Goal: Find contact information: Find contact information

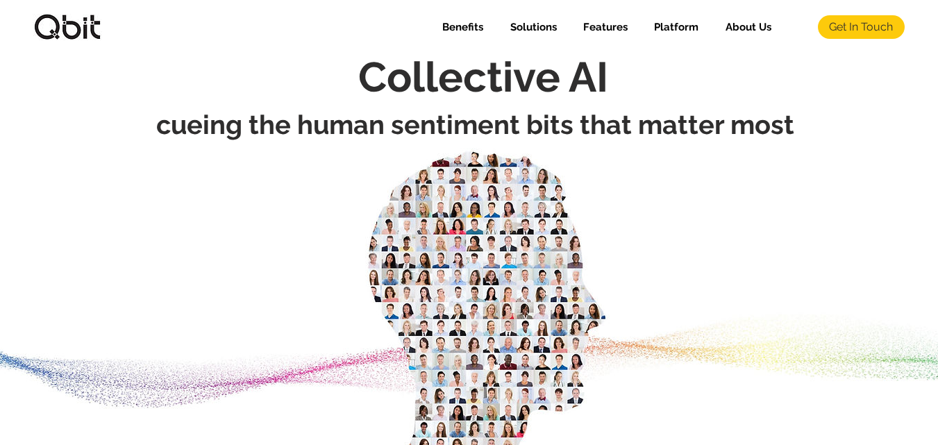
click at [847, 24] on span "Get In Touch" at bounding box center [861, 26] width 64 height 15
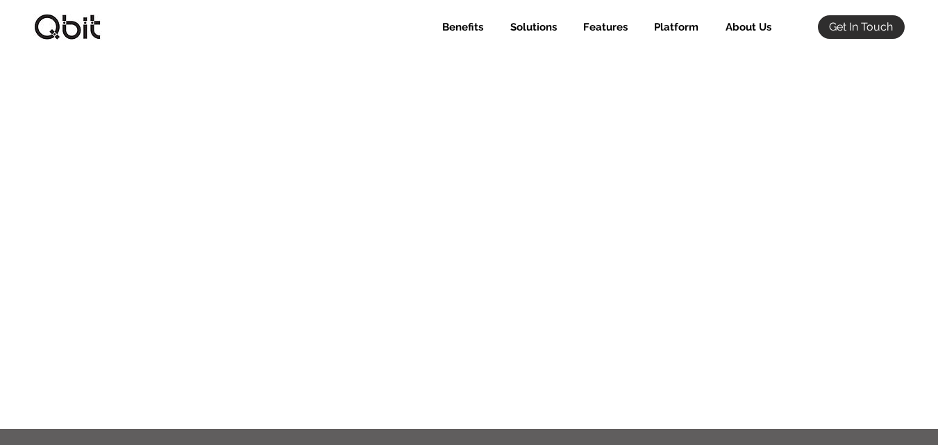
scroll to position [260, 0]
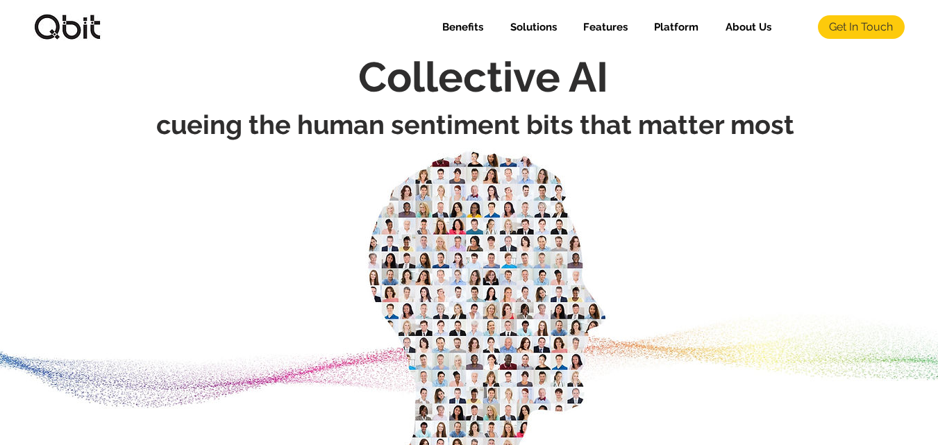
click at [851, 29] on span "Get In Touch" at bounding box center [861, 26] width 64 height 15
click at [853, 26] on span "Get In Touch" at bounding box center [861, 26] width 64 height 15
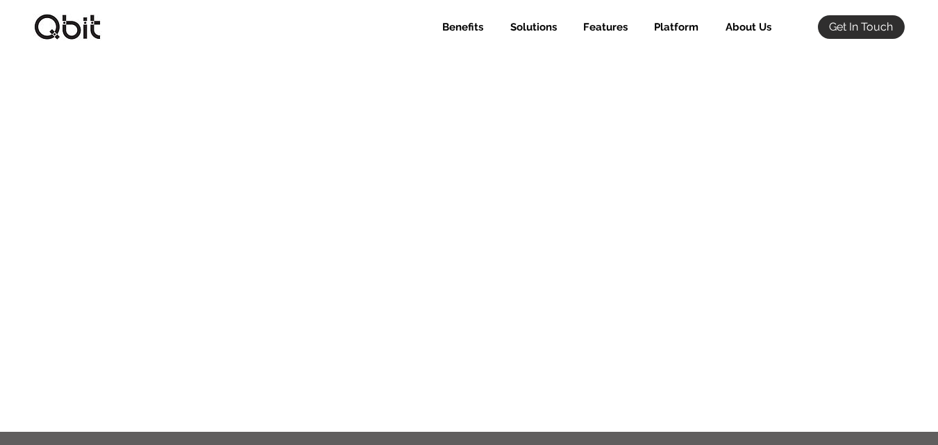
scroll to position [253, 0]
